Goal: Check status: Check status

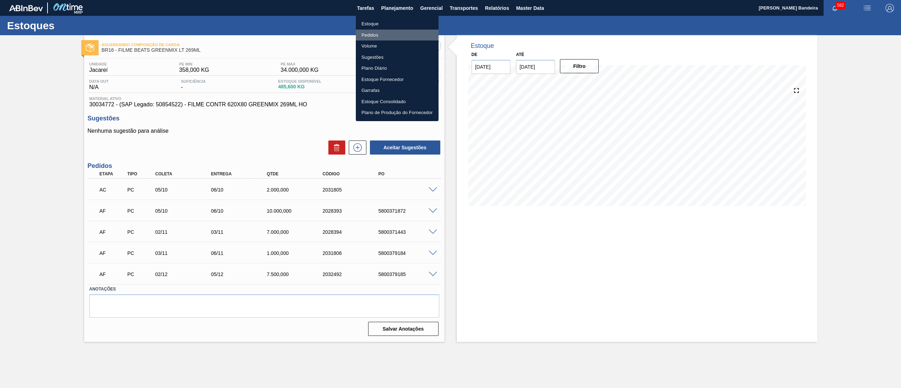
click at [381, 32] on li "Pedidos" at bounding box center [397, 35] width 83 height 11
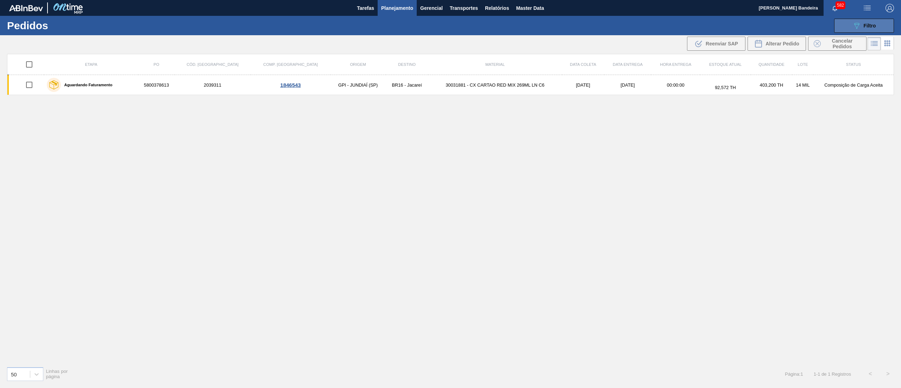
click at [868, 21] on div "089F7B8B-B2A5-4AFE-B5C0-19BA573D28AC Filtro" at bounding box center [865, 25] width 24 height 8
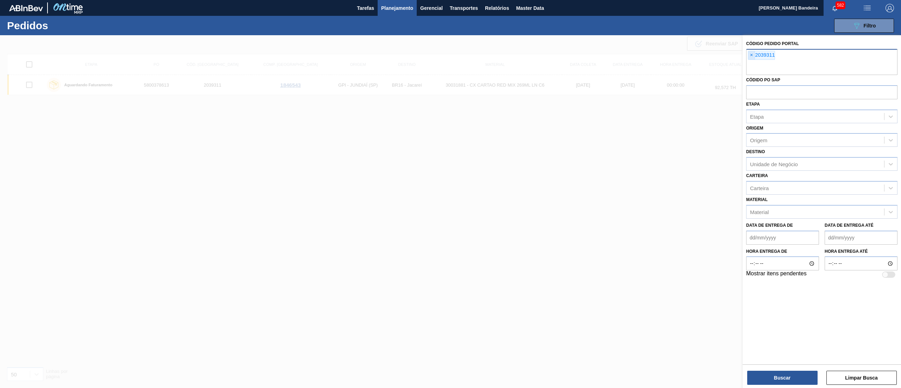
click at [753, 58] on span "×" at bounding box center [752, 55] width 7 height 8
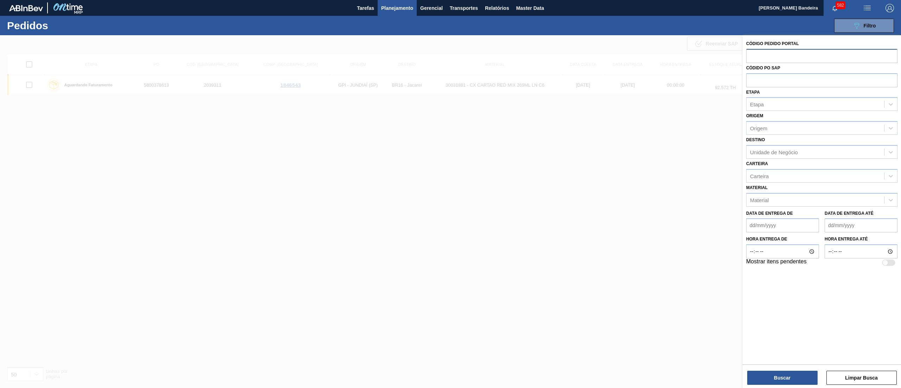
paste input "269544"
type input "269544"
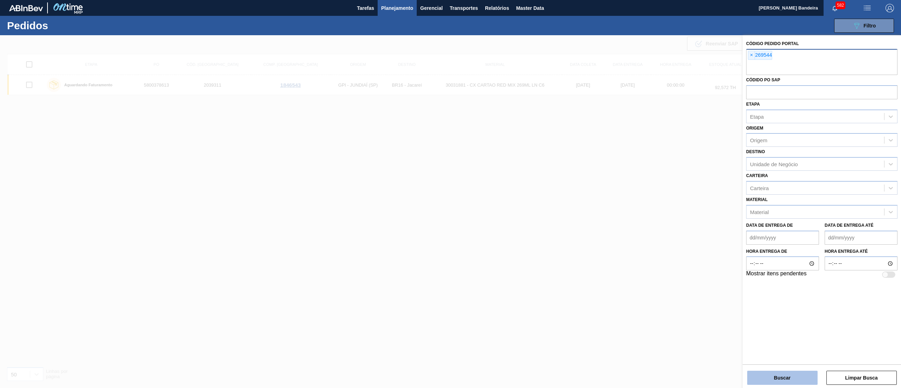
click at [782, 381] on button "Buscar" at bounding box center [783, 378] width 70 height 14
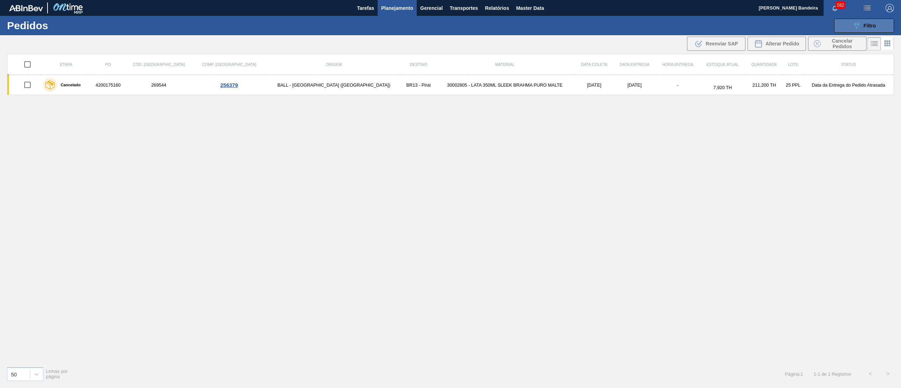
click at [861, 28] on icon "089F7B8B-B2A5-4AFE-B5C0-19BA573D28AC" at bounding box center [857, 25] width 8 height 8
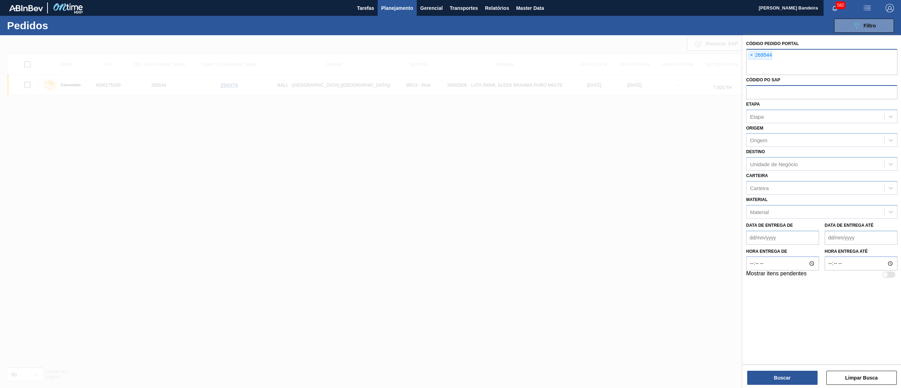
click at [780, 87] on input "text" at bounding box center [821, 91] width 151 height 13
paste input "5800369445"
type input "5800369445"
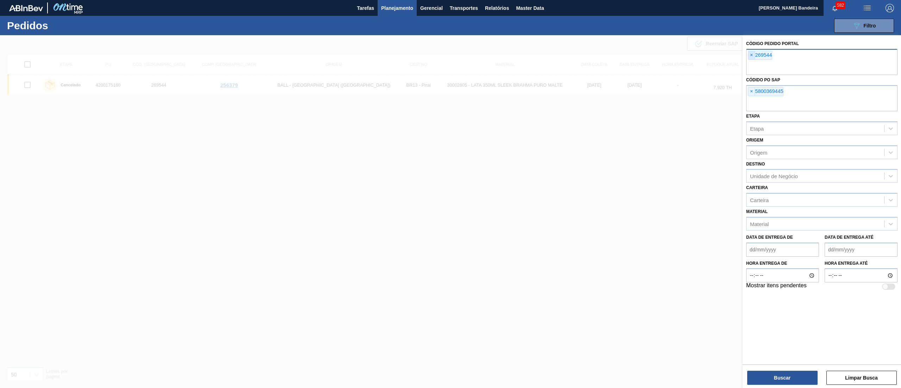
click at [749, 53] on span "×" at bounding box center [752, 55] width 7 height 8
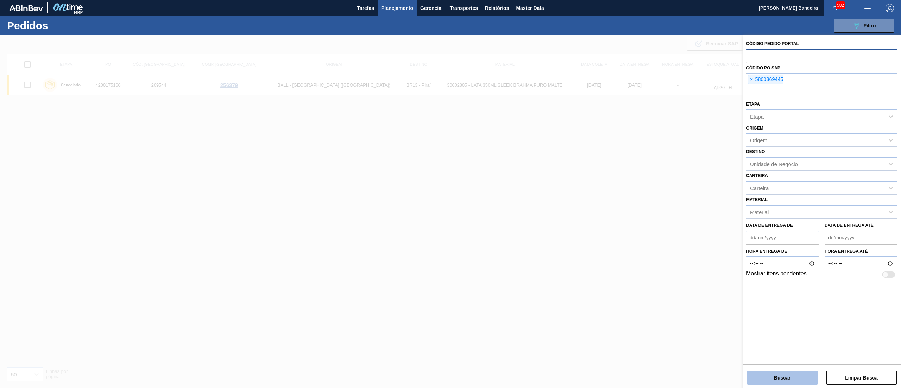
click at [756, 373] on button "Buscar" at bounding box center [783, 378] width 70 height 14
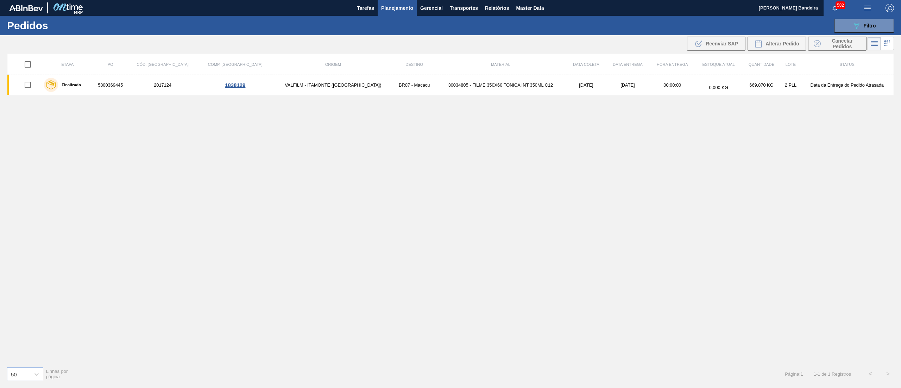
click at [435, 92] on td "30034805 - FILME 350X60 TONICA INT 350ML C12" at bounding box center [501, 85] width 132 height 20
